Goal: Navigation & Orientation: Go to known website

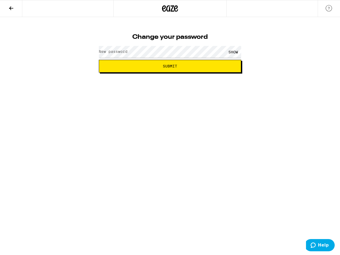
click at [170, 45] on div "SHOW" at bounding box center [170, 52] width 142 height 16
click at [11, 8] on icon at bounding box center [11, 8] width 6 height 6
click at [170, 8] on icon at bounding box center [170, 8] width 8 height 6
click at [233, 52] on div "SHOW" at bounding box center [233, 52] width 16 height 12
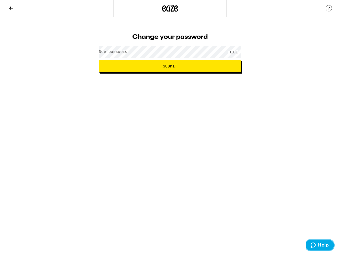
click at [320, 245] on span "Help" at bounding box center [323, 245] width 11 height 5
